Goal: Task Accomplishment & Management: Manage account settings

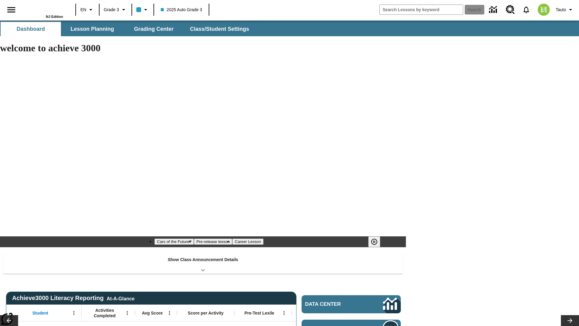
type input "-1"
click at [219, 29] on span "Class/Student Settings" at bounding box center [219, 29] width 59 height 7
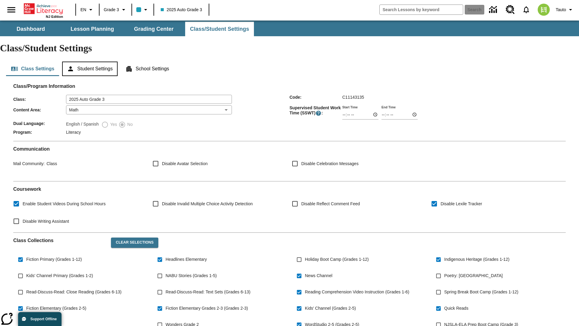
click at [91, 61] on button "Student Settings" at bounding box center [89, 68] width 55 height 14
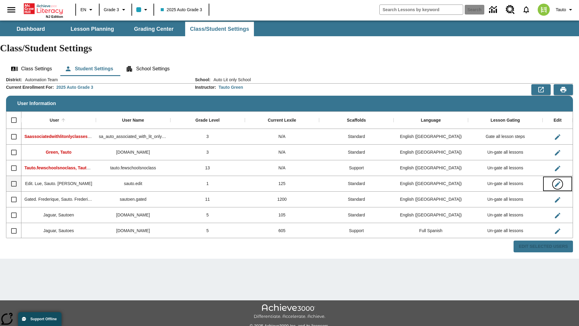
click at [557, 181] on icon "Edit User" at bounding box center [557, 183] width 5 height 5
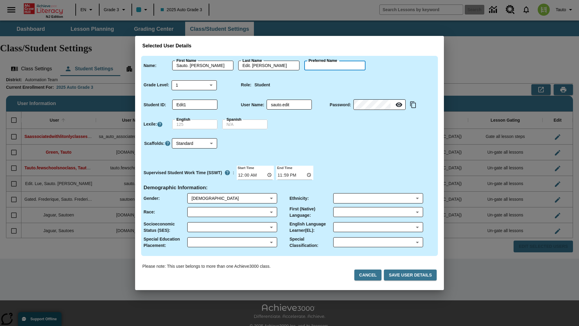
type input "Nia"
click at [370, 275] on button "Cancel" at bounding box center [367, 274] width 27 height 11
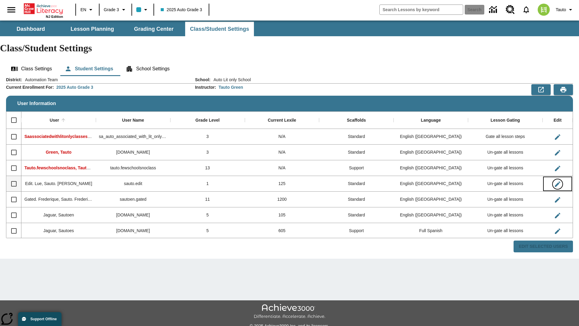
click at [557, 181] on icon "Edit User" at bounding box center [557, 183] width 5 height 5
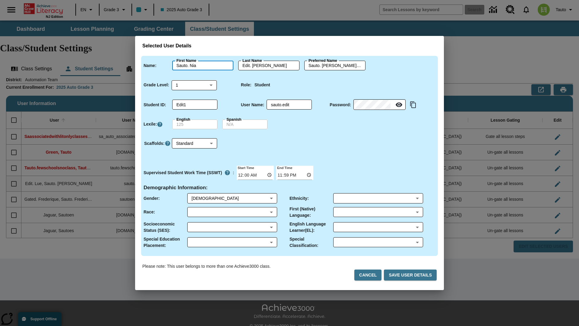
type input "Sauto. Nia"
type input "Edit. Nia"
type input "Sauto. Nia.Edit. Nia"
click at [194, 85] on body "Skip to main content NJ Edition EN Grade 3 2025 Auto Grade 3 Search 0 Tauto Das…" at bounding box center [289, 179] width 579 height 318
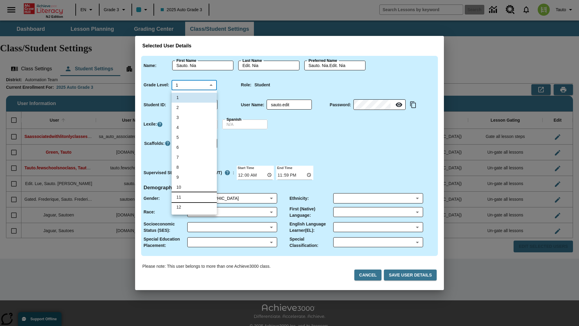
click at [194, 197] on li "11" at bounding box center [194, 197] width 45 height 10
type input "11"
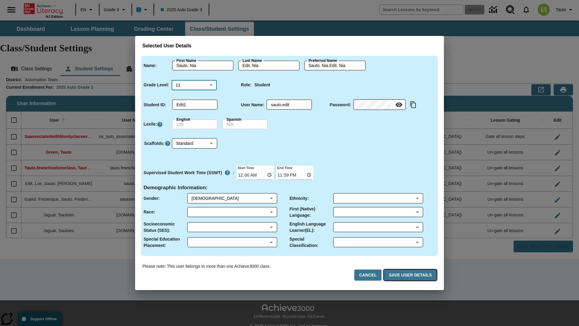
click at [411, 275] on button "Save User Details" at bounding box center [410, 274] width 53 height 11
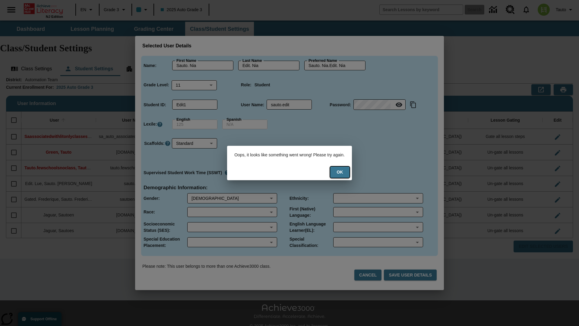
click at [344, 172] on button "Ok" at bounding box center [339, 171] width 19 height 11
